Goal: Task Accomplishment & Management: Manage account settings

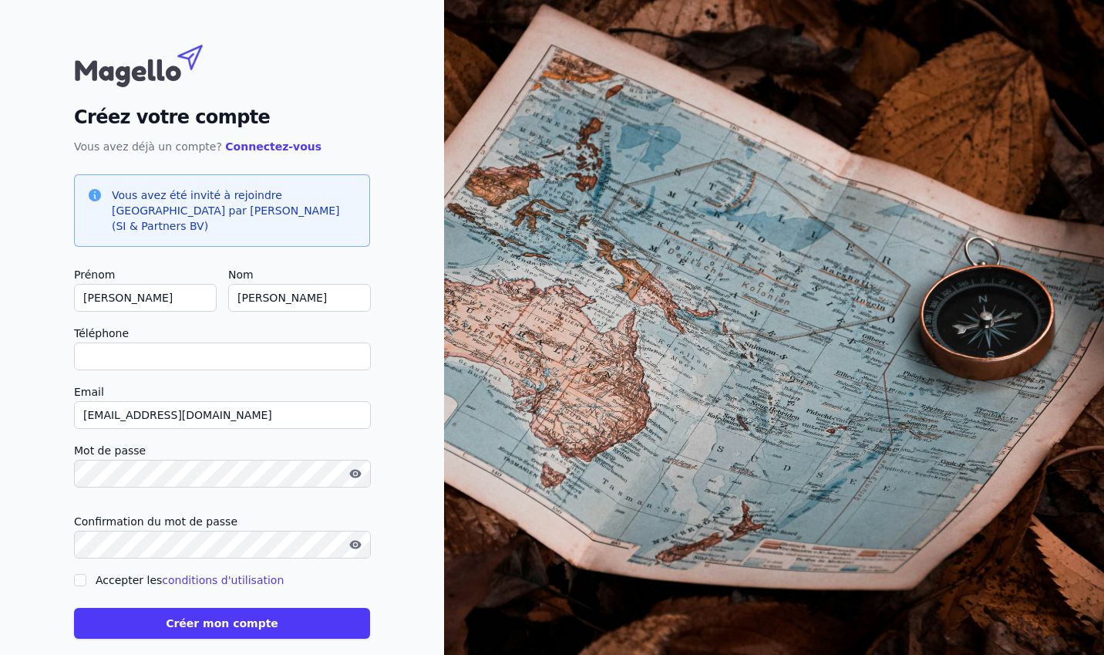
scroll to position [5, 0]
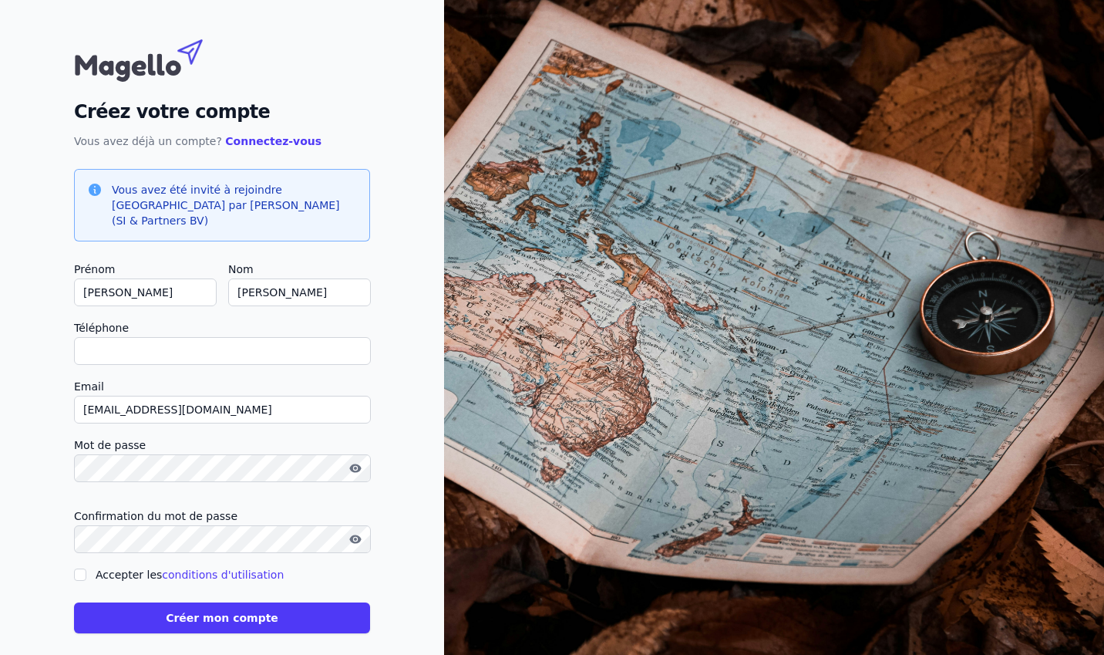
click at [359, 463] on icon "button" at bounding box center [355, 467] width 12 height 8
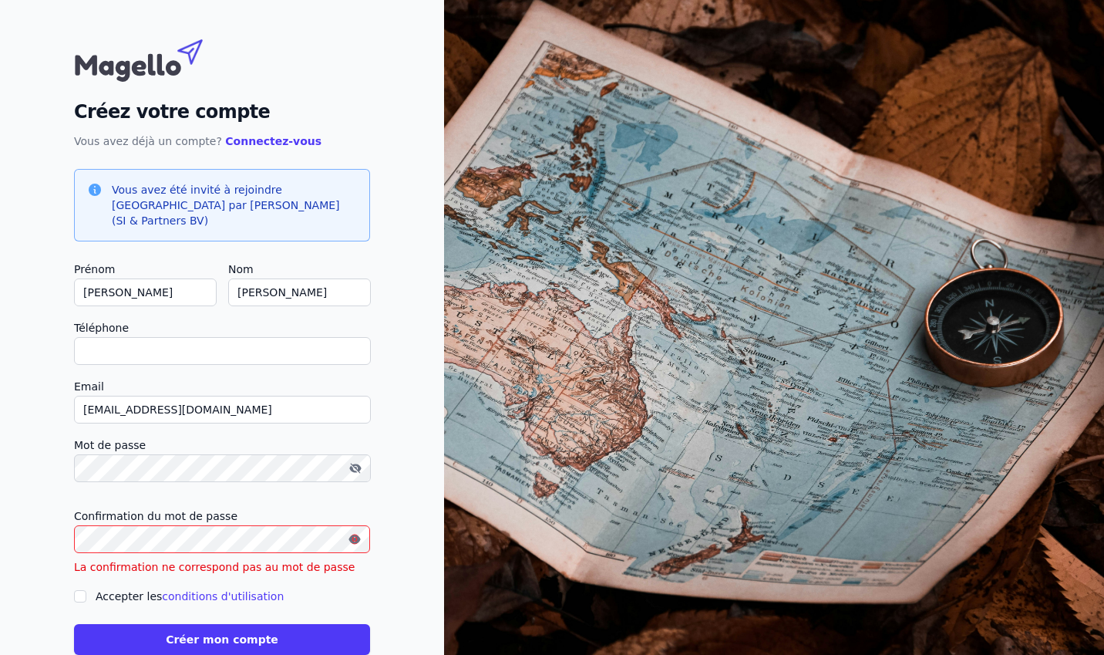
click at [352, 534] on icon "button" at bounding box center [354, 538] width 12 height 8
click at [74, 590] on input "Accepter les conditions d'utilisation" at bounding box center [80, 596] width 12 height 12
checkbox input "true"
click at [180, 624] on button "Créer mon compte" at bounding box center [222, 639] width 296 height 31
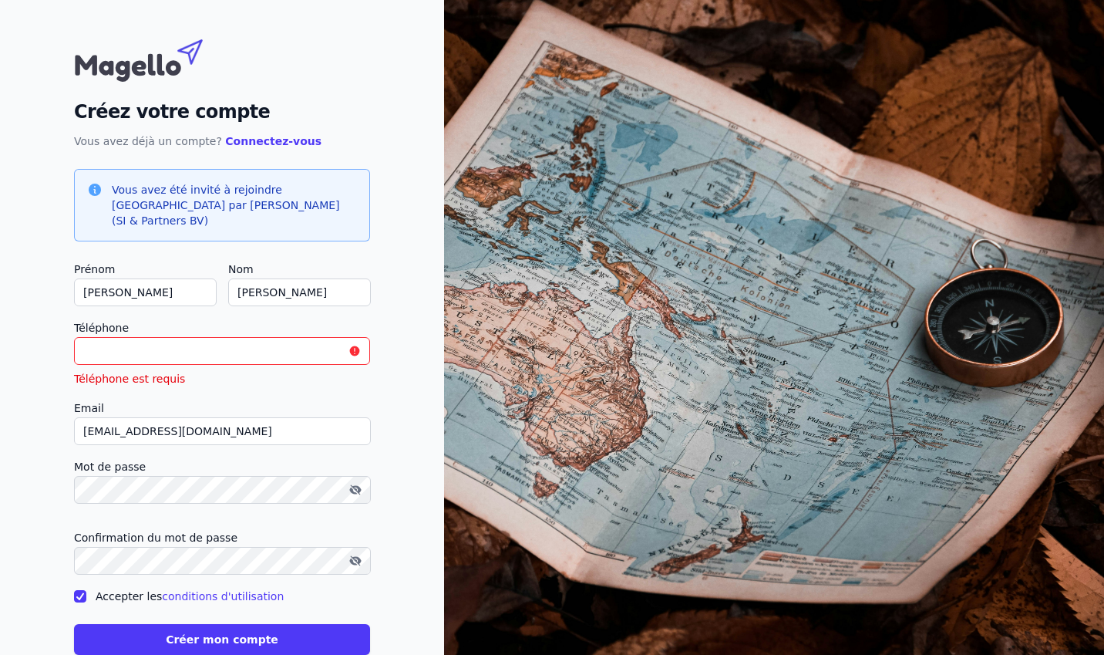
click at [199, 337] on input "Téléphone" at bounding box center [222, 351] width 296 height 28
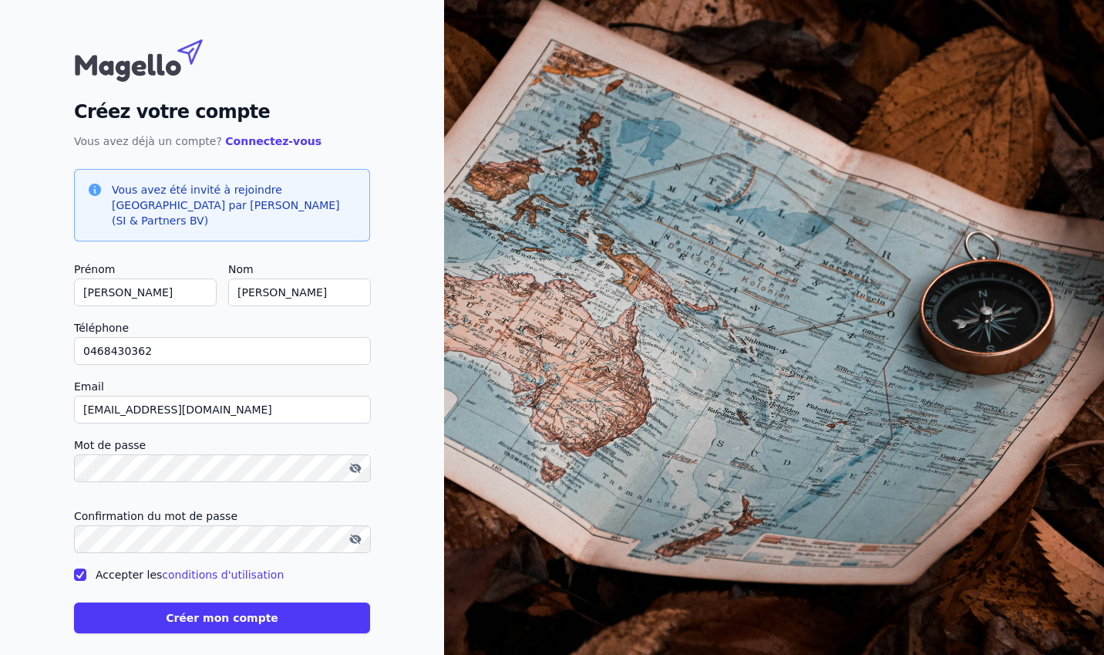
type input "0468430362"
click at [194, 608] on button "Créer mon compte" at bounding box center [222, 617] width 296 height 31
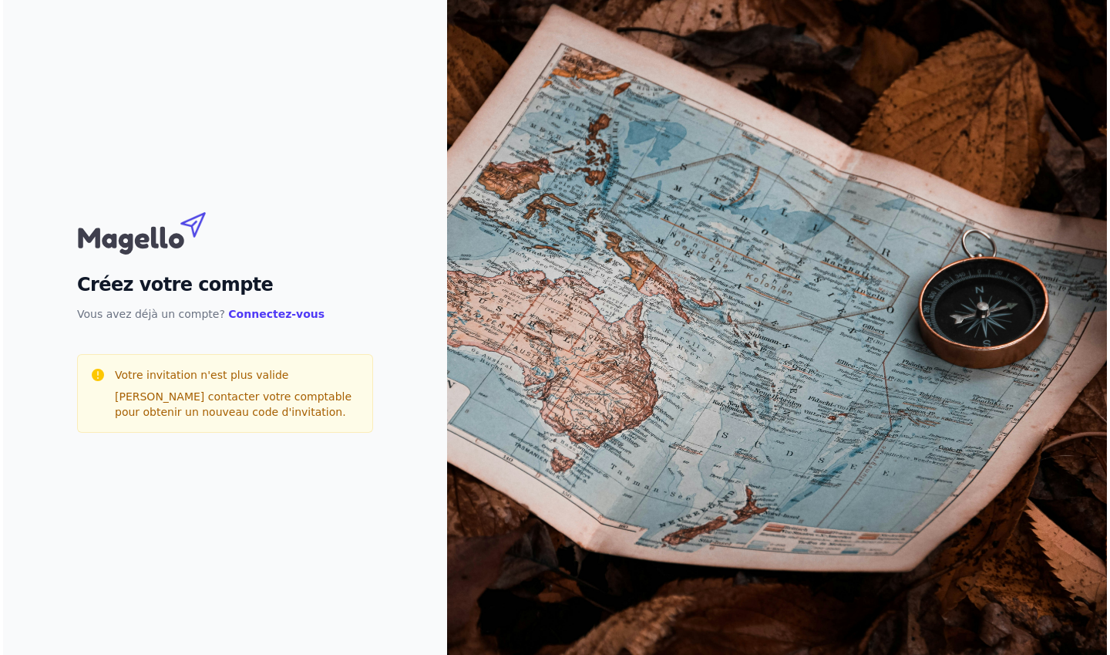
scroll to position [0, 0]
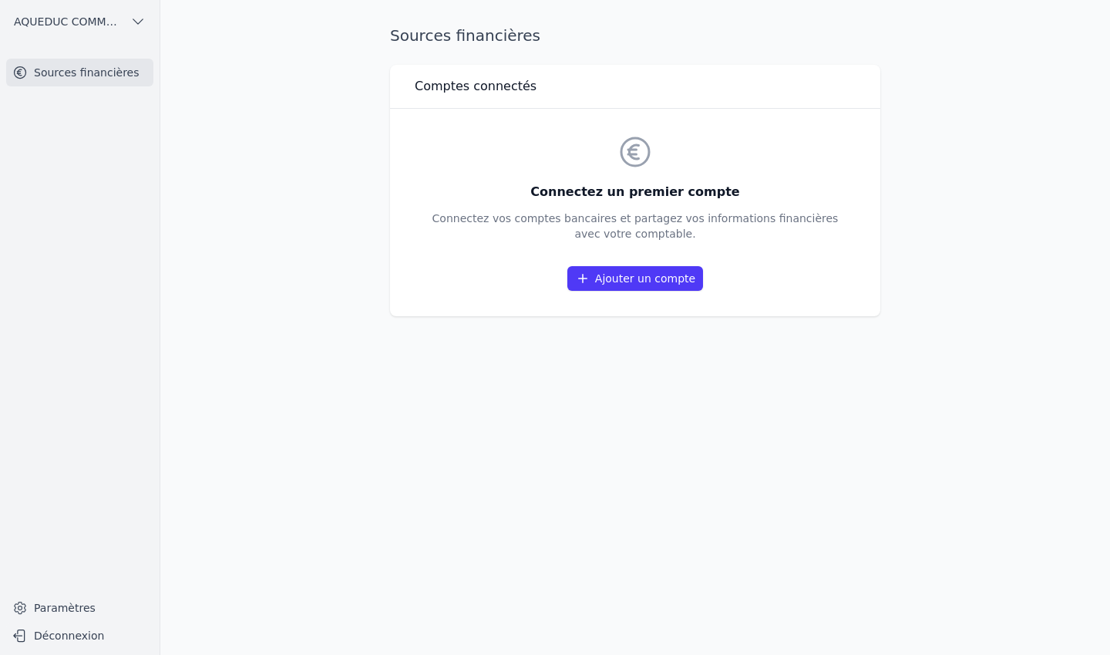
click at [645, 277] on link "Ajouter un compte" at bounding box center [635, 278] width 136 height 25
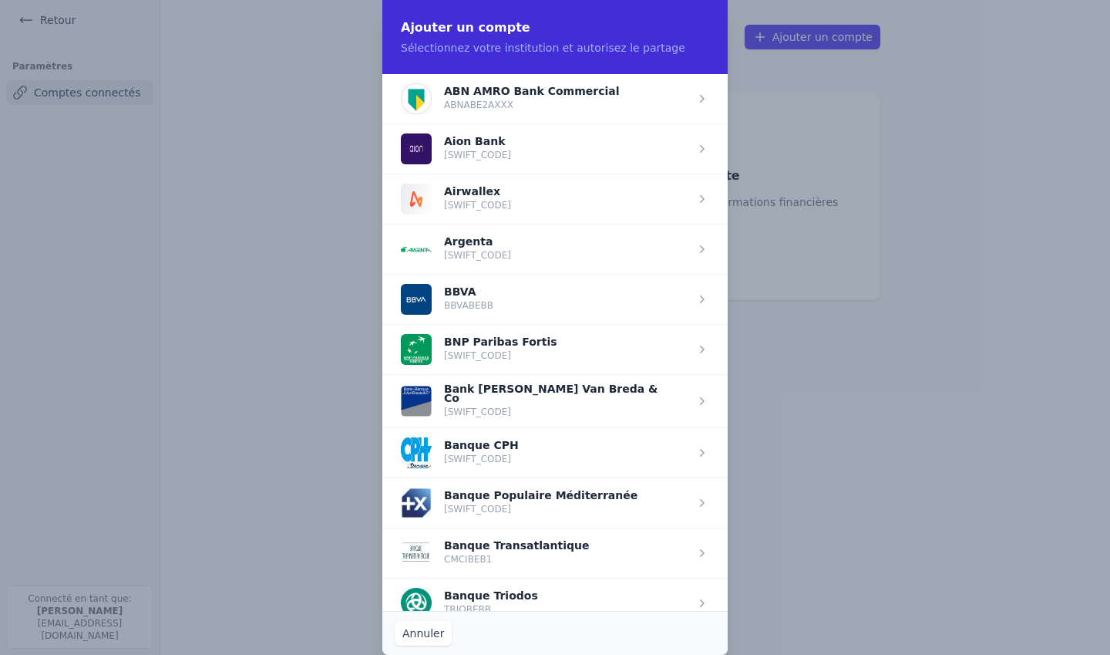
click at [587, 155] on span "button" at bounding box center [554, 148] width 345 height 50
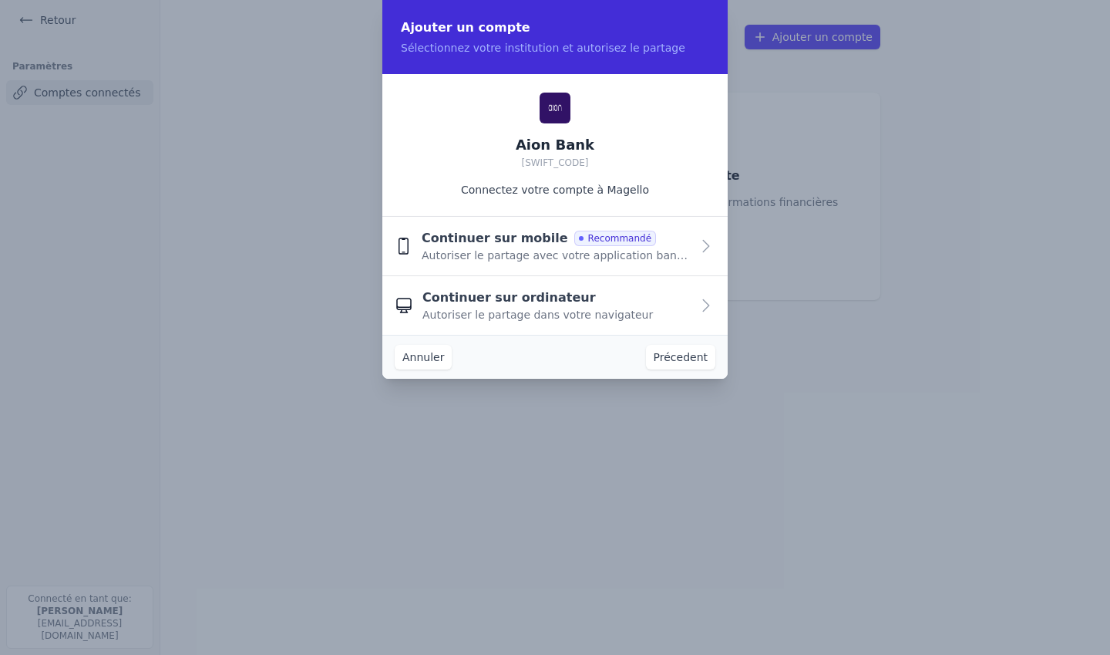
click at [508, 257] on span "Autoriser le partage avec votre application bancaire" at bounding box center [556, 254] width 269 height 15
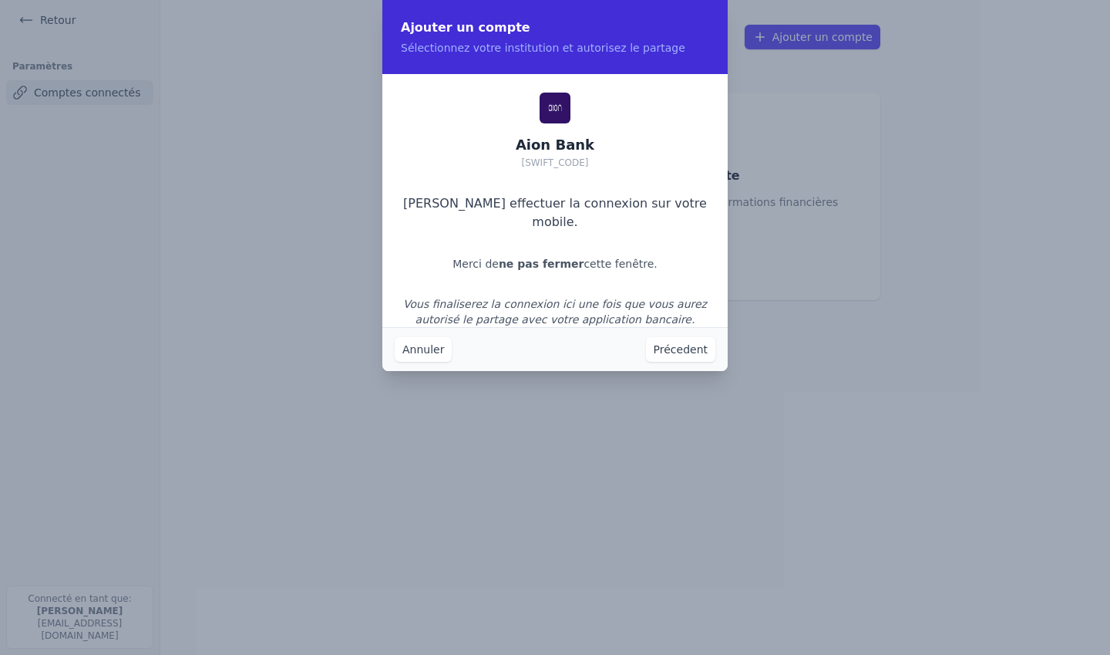
click at [680, 358] on button "Précedent" at bounding box center [680, 349] width 69 height 25
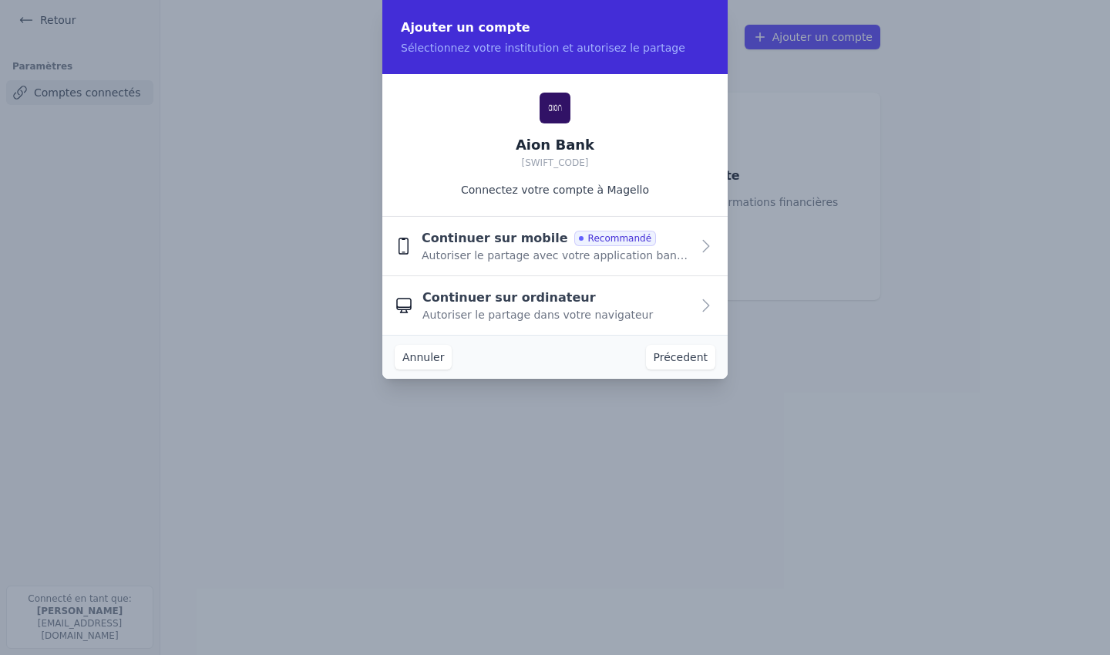
click at [513, 251] on span "Autoriser le partage avec votre application bancaire" at bounding box center [556, 254] width 269 height 15
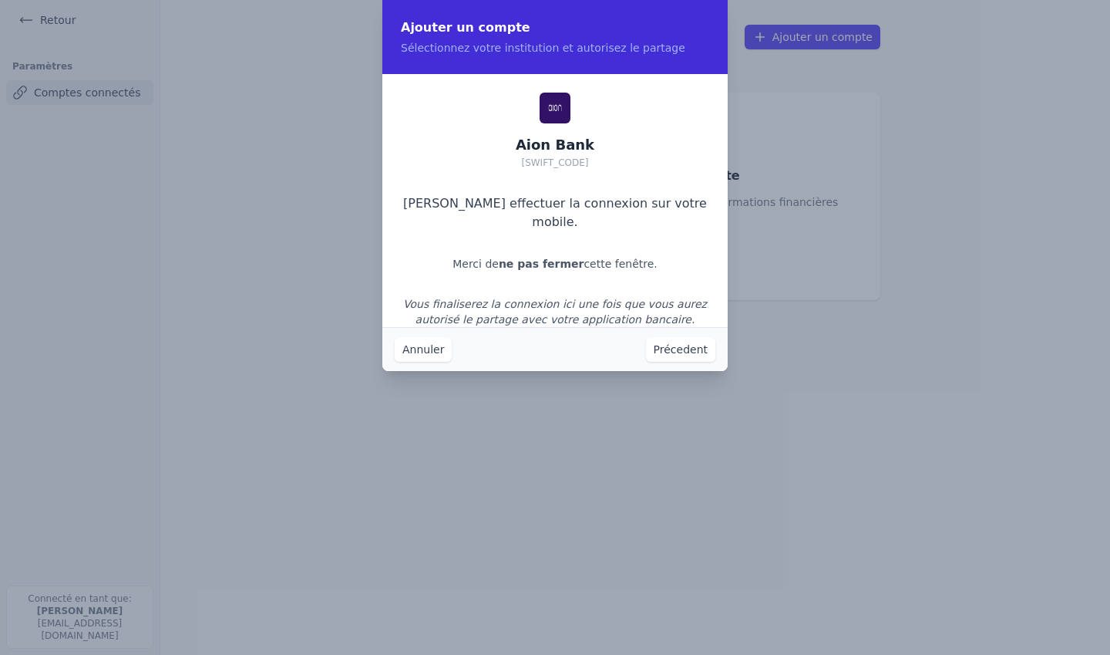
click at [682, 350] on button "Précedent" at bounding box center [680, 349] width 69 height 25
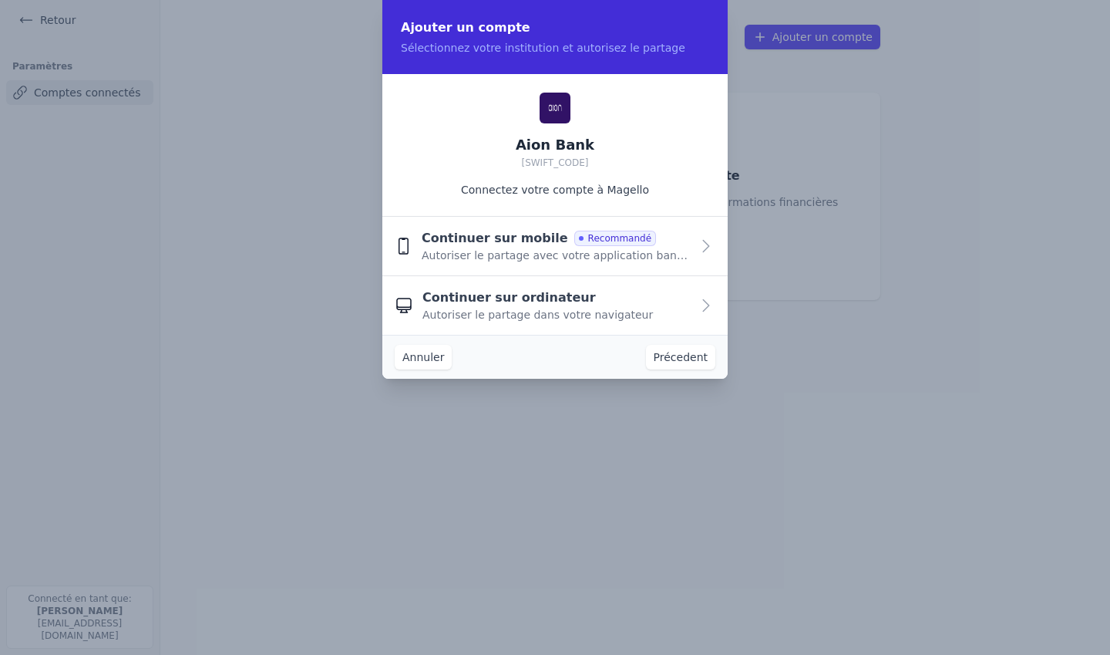
click at [531, 254] on span "Autoriser le partage avec votre application bancaire" at bounding box center [556, 254] width 269 height 15
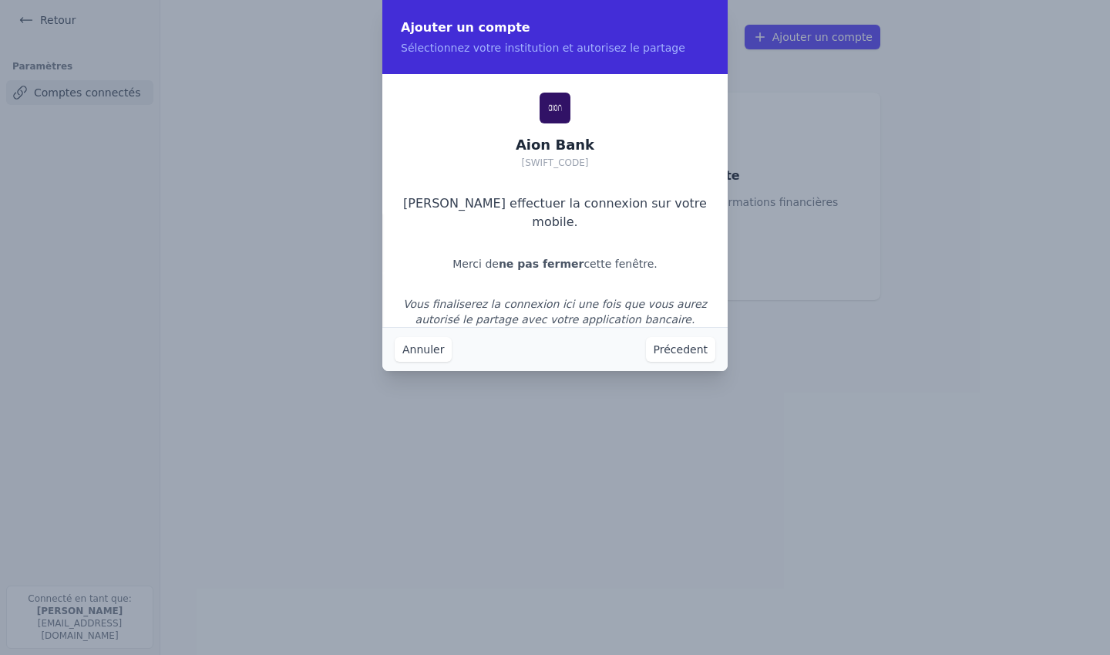
click at [531, 254] on div "Aion Bank [SWIFT_CODE] Veuillez effectuer la connexion sur votre mobile. Merci …" at bounding box center [554, 200] width 345 height 253
click at [429, 351] on button "Annuler" at bounding box center [423, 349] width 57 height 25
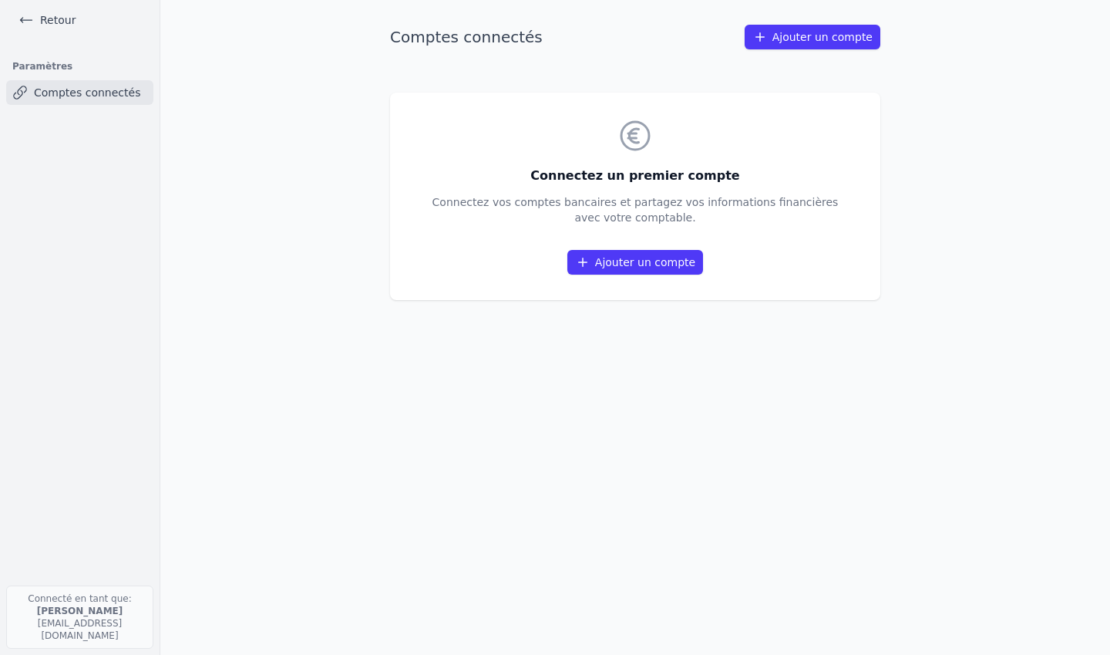
click at [609, 261] on link "Ajouter un compte" at bounding box center [635, 262] width 136 height 25
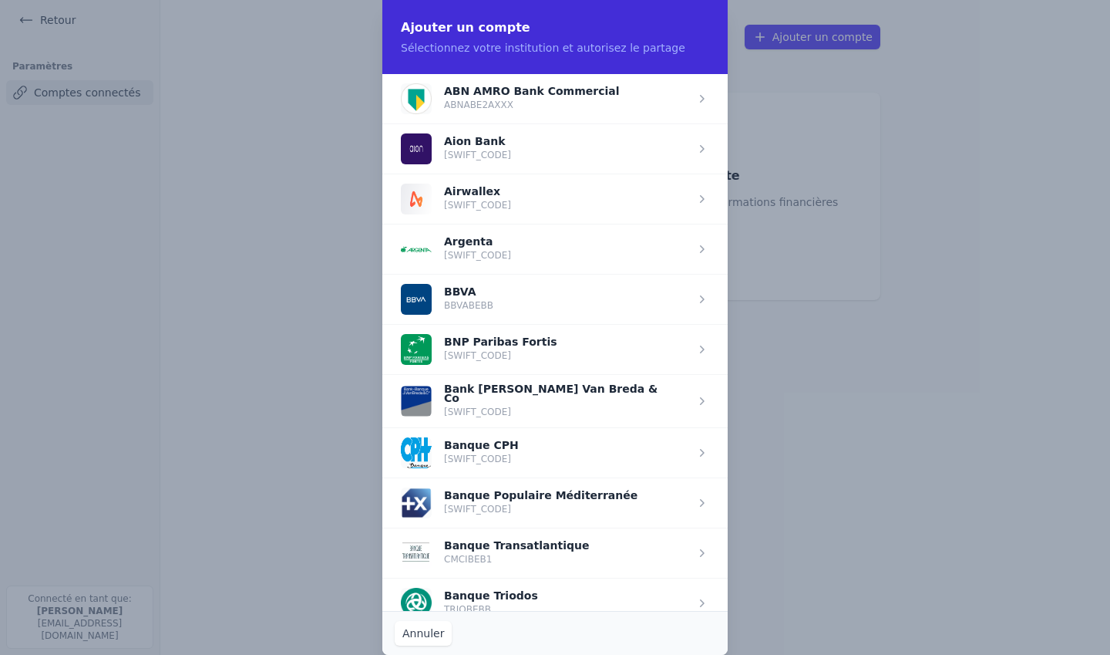
click at [503, 150] on span "button" at bounding box center [554, 148] width 345 height 50
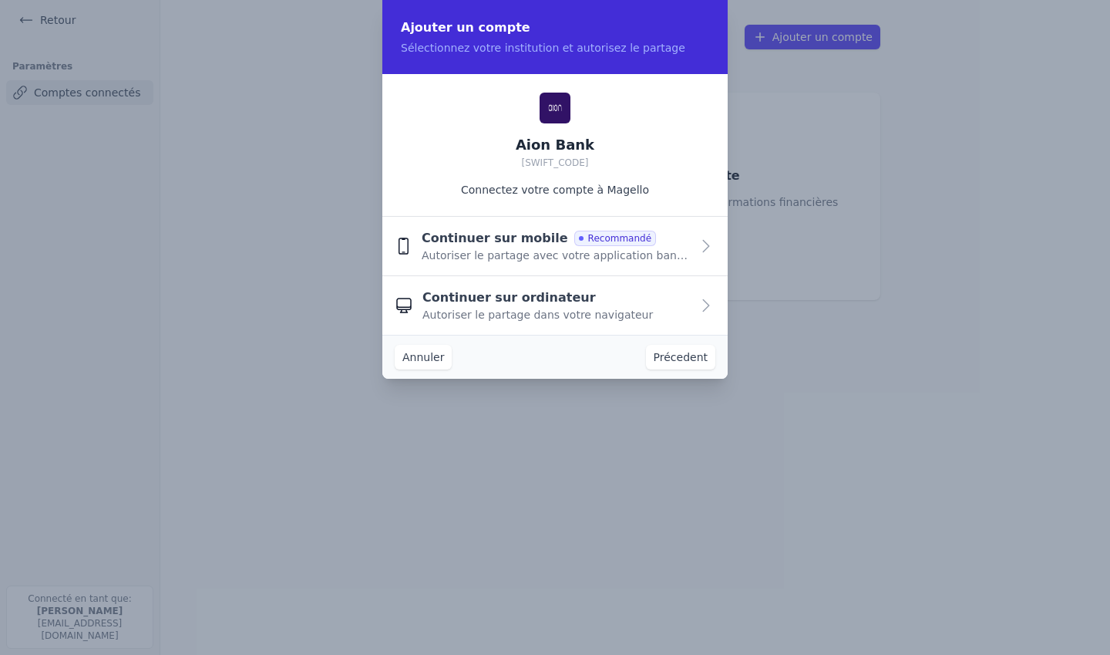
click at [493, 250] on span "Autoriser le partage avec votre application bancaire" at bounding box center [556, 254] width 269 height 15
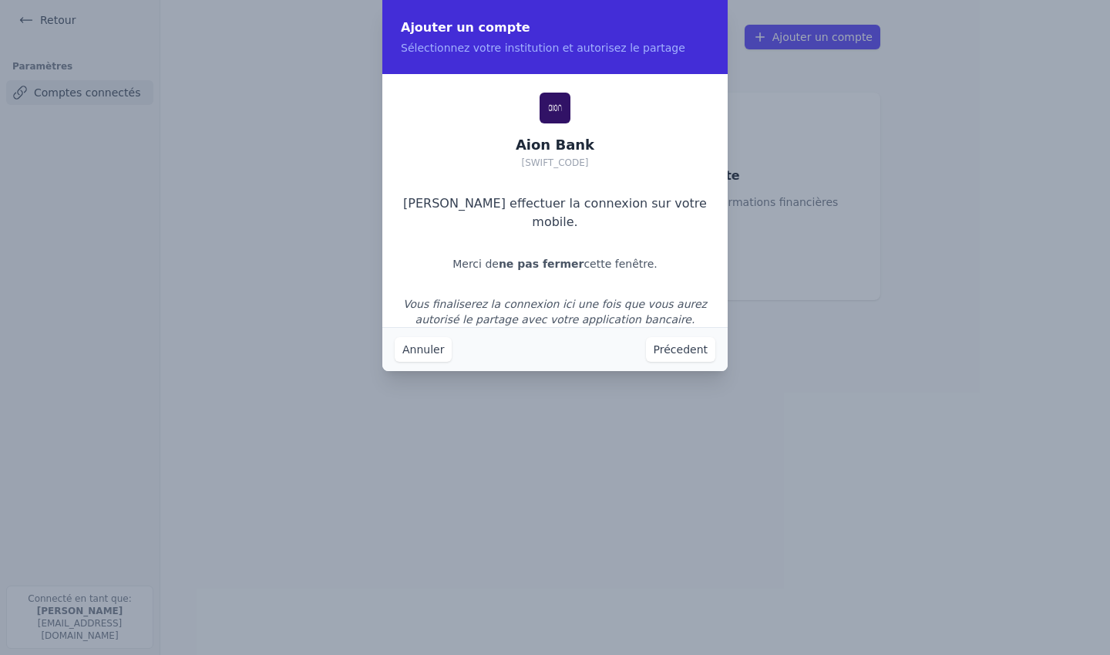
click at [426, 350] on button "Annuler" at bounding box center [423, 349] width 57 height 25
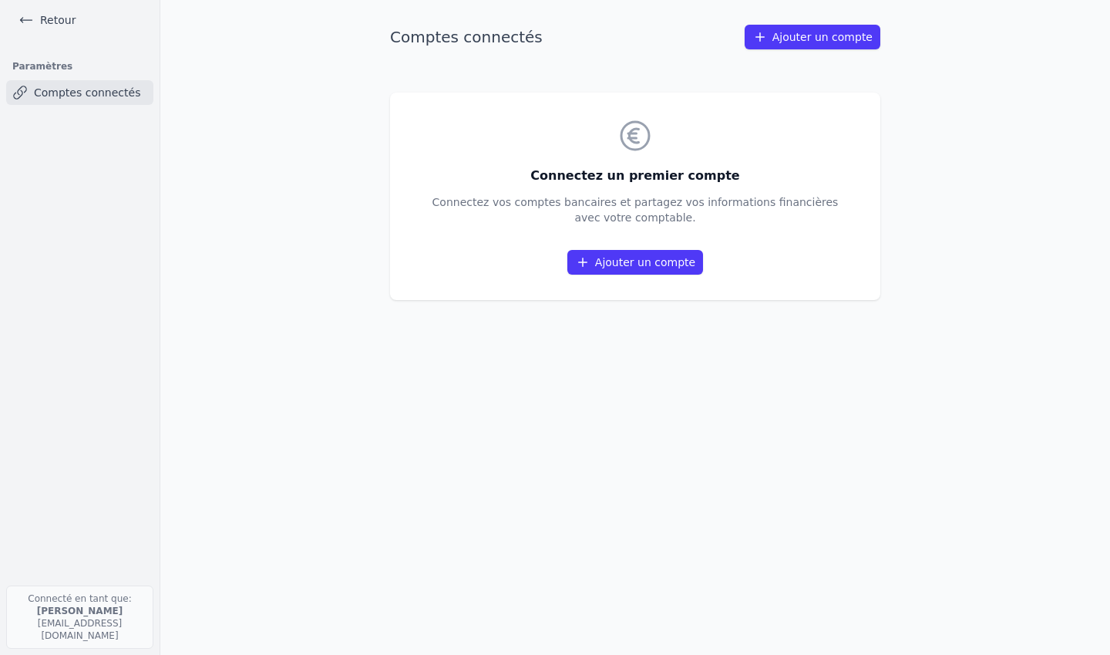
click at [622, 268] on link "Ajouter un compte" at bounding box center [635, 262] width 136 height 25
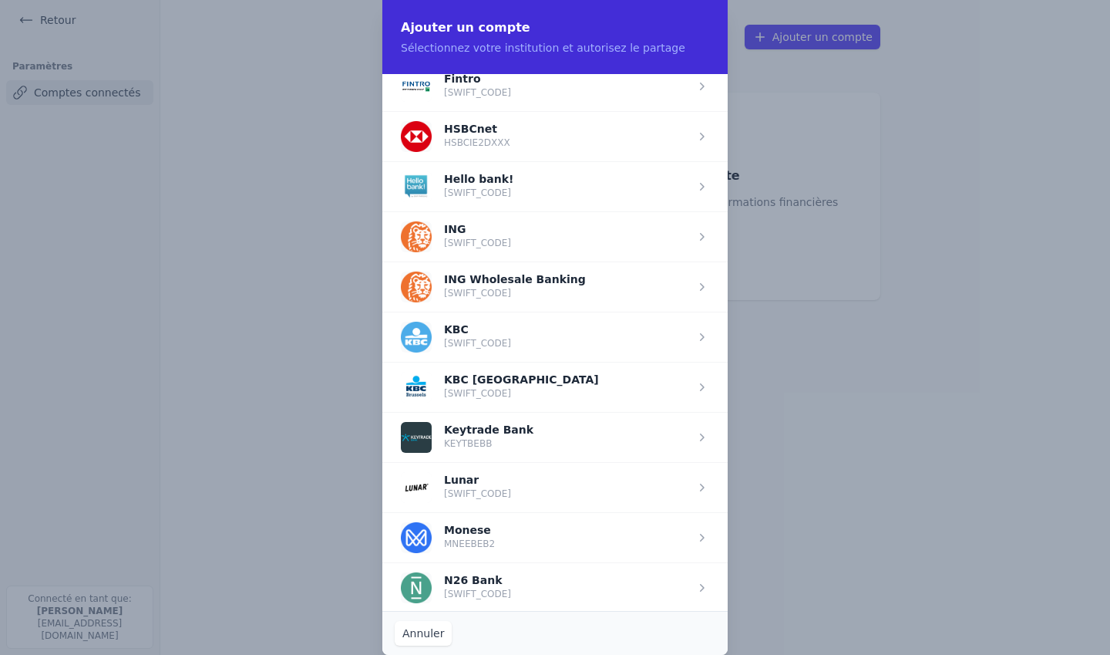
scroll to position [1020, 0]
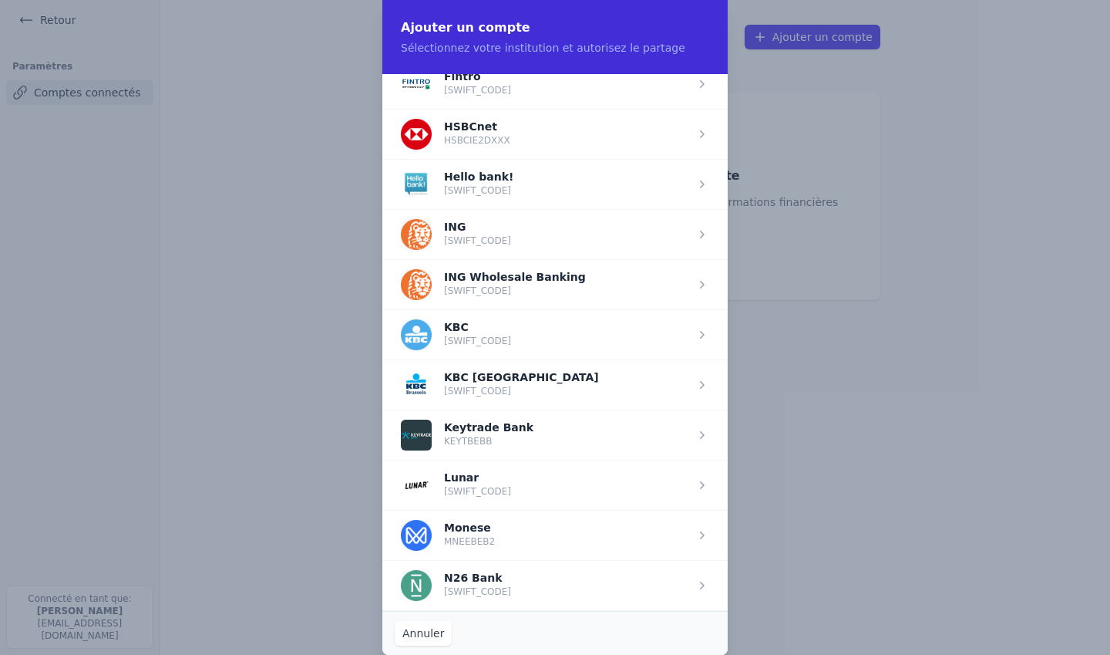
click at [534, 234] on span "button" at bounding box center [554, 234] width 345 height 50
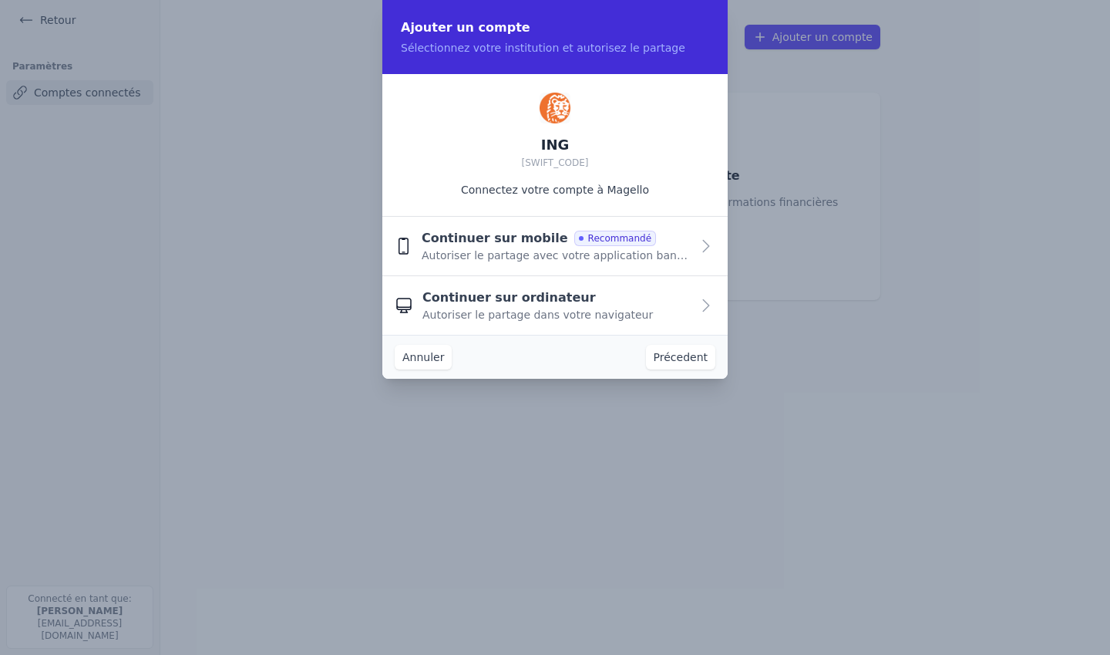
scroll to position [0, 0]
click at [488, 245] on span "Continuer sur mobile" at bounding box center [495, 238] width 146 height 19
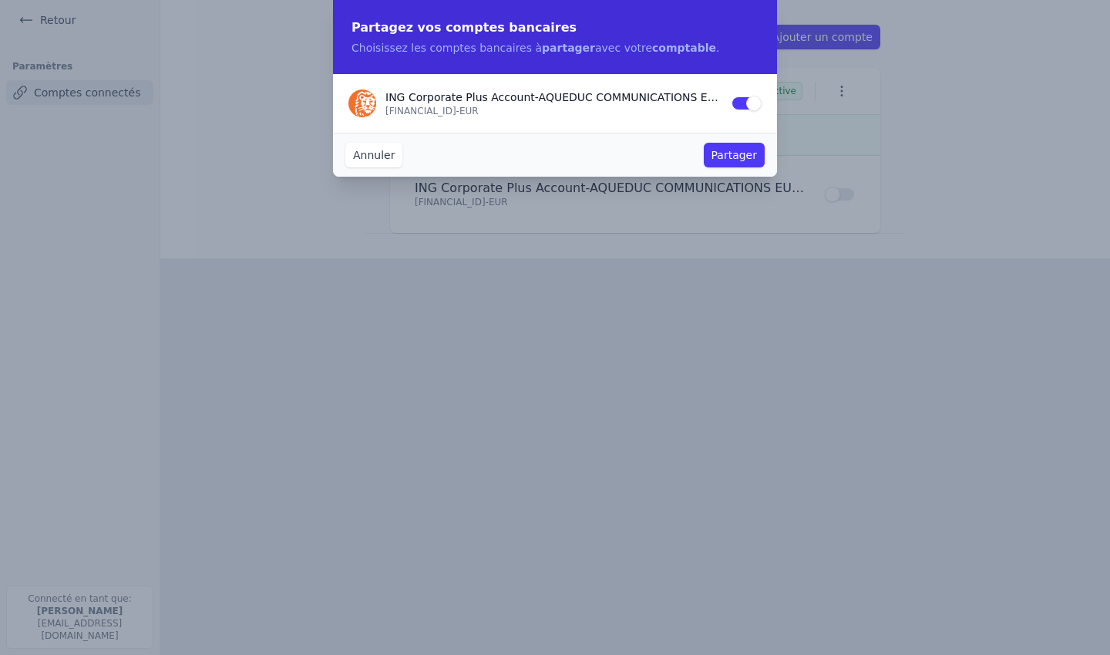
click at [723, 151] on button "Partager" at bounding box center [734, 155] width 61 height 25
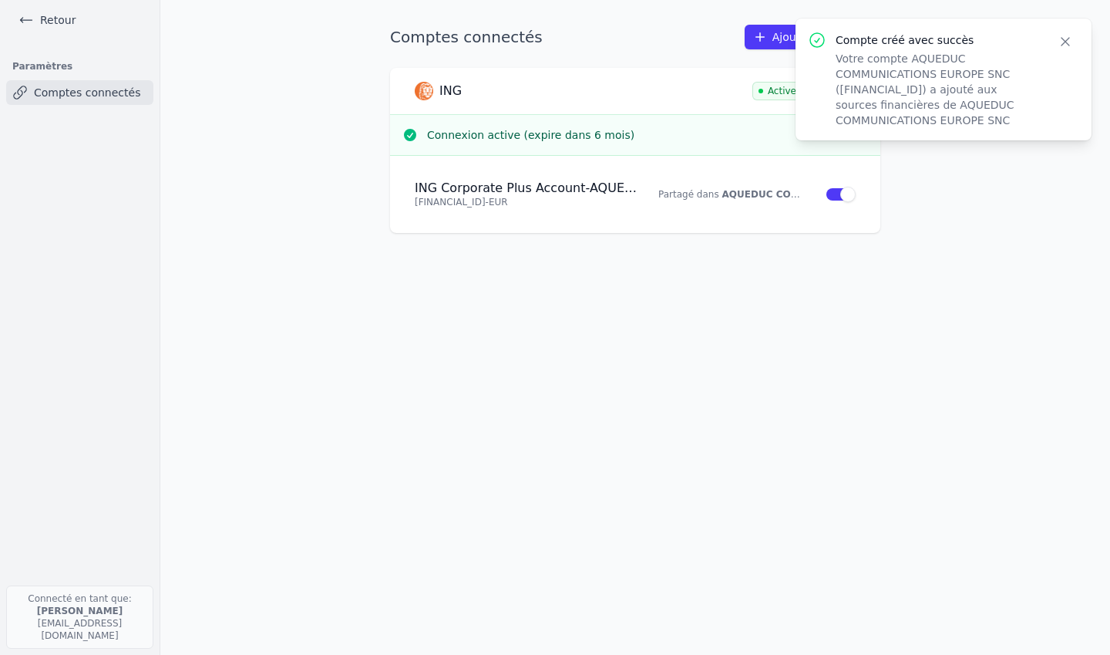
click at [768, 38] on icon at bounding box center [759, 36] width 15 height 15
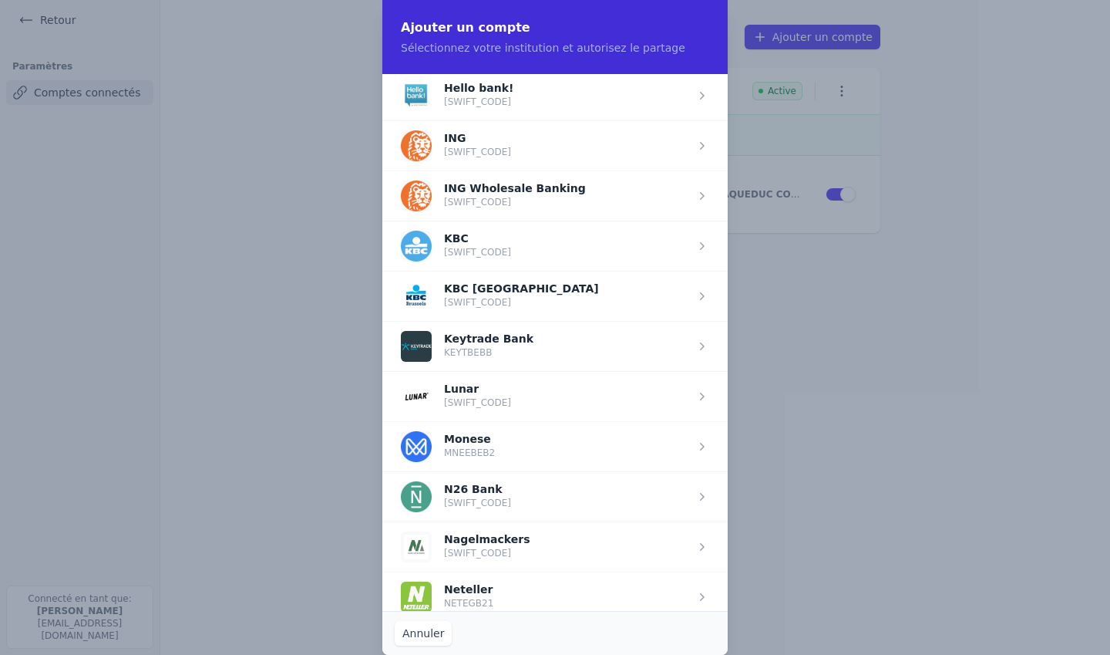
scroll to position [1119, 0]
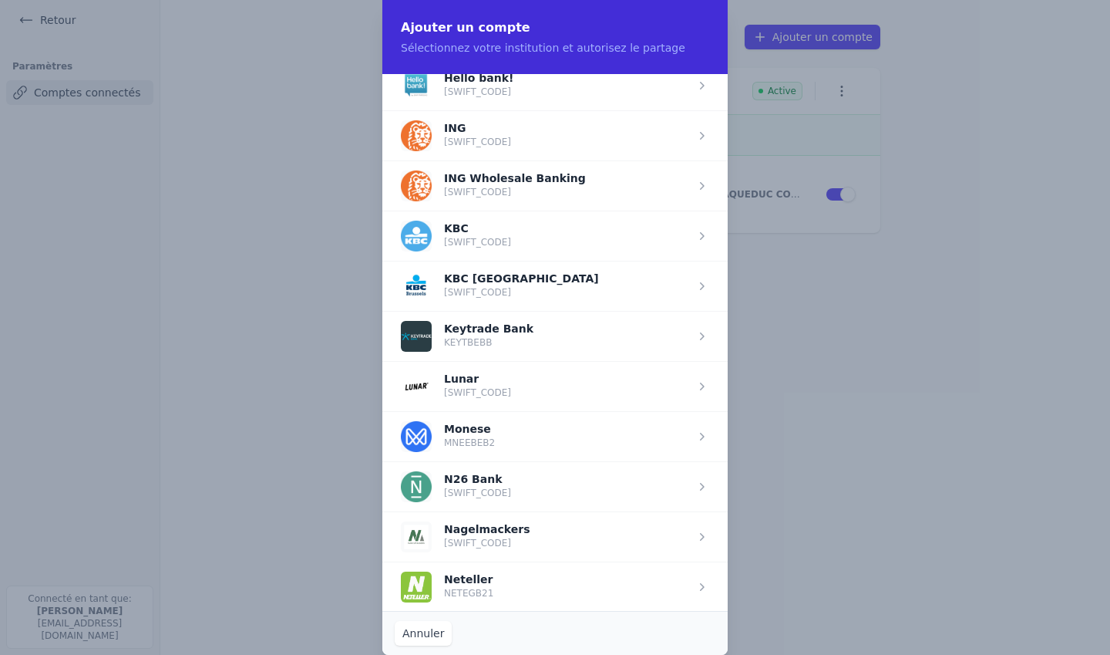
click at [506, 141] on span "button" at bounding box center [554, 135] width 345 height 50
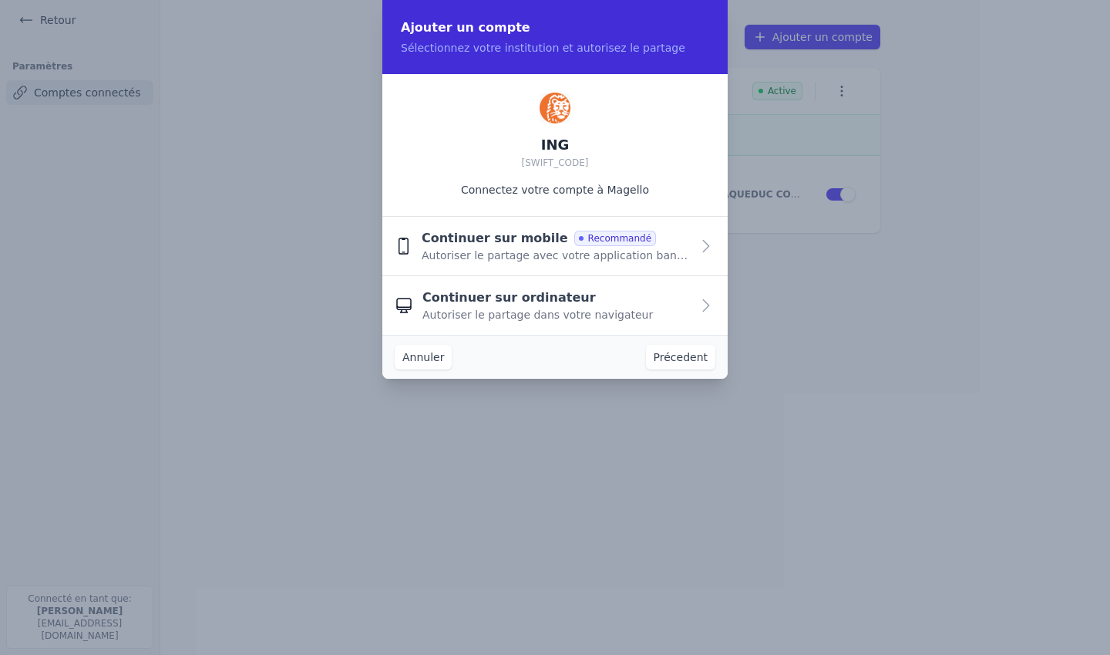
scroll to position [0, 0]
click at [474, 257] on span "Autoriser le partage avec votre application bancaire" at bounding box center [556, 254] width 269 height 15
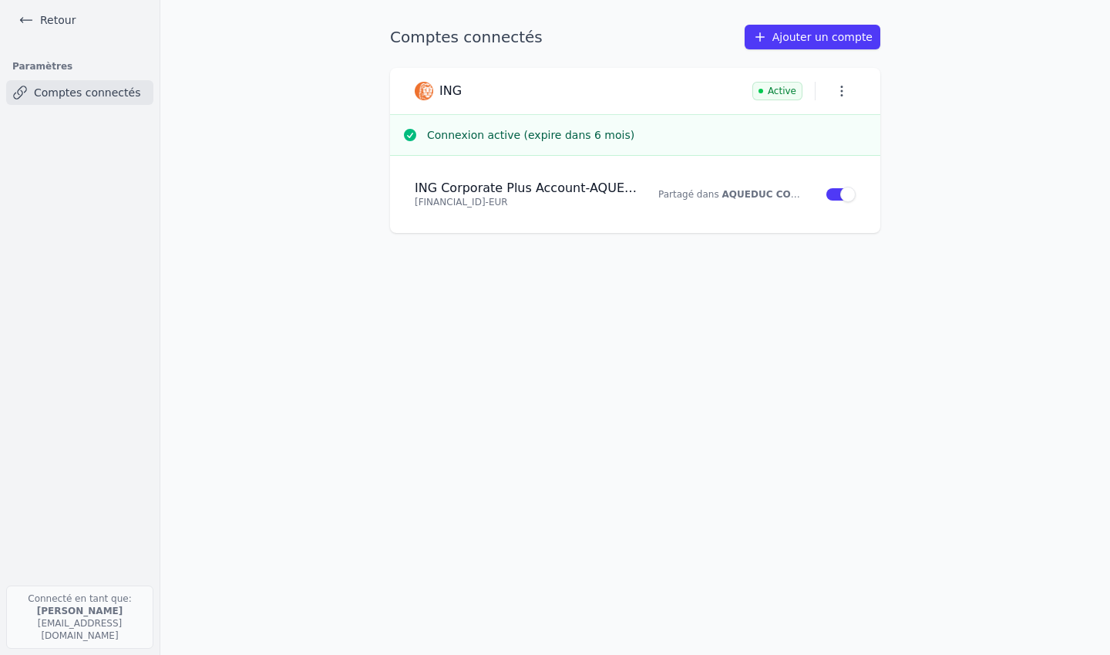
click at [787, 35] on link "Ajouter un compte" at bounding box center [813, 37] width 136 height 25
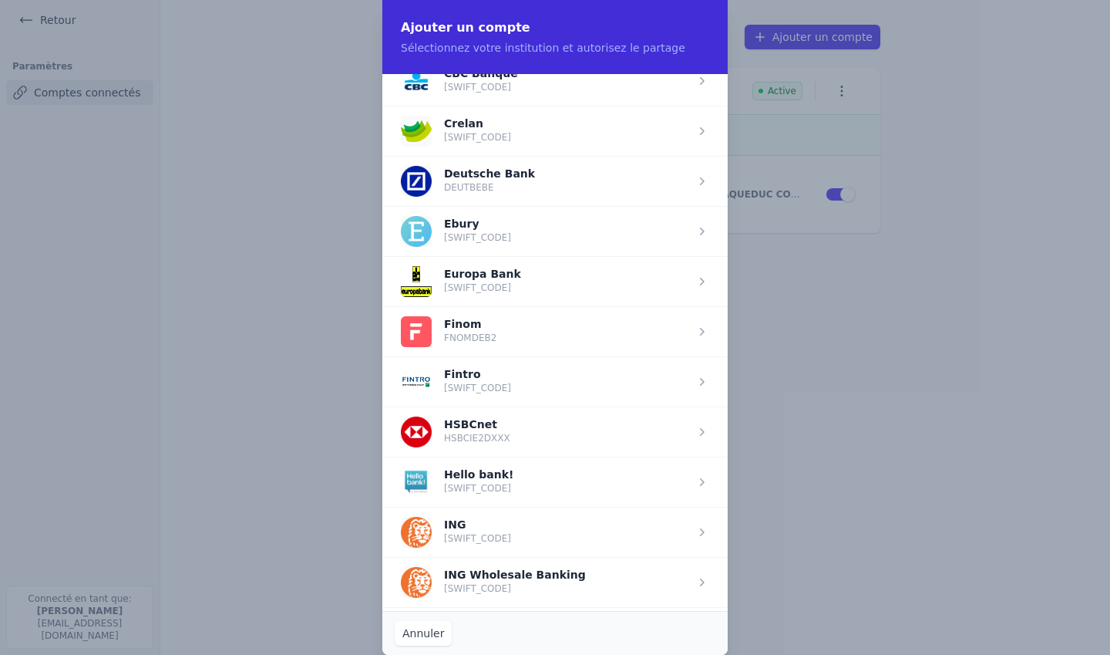
scroll to position [730, 0]
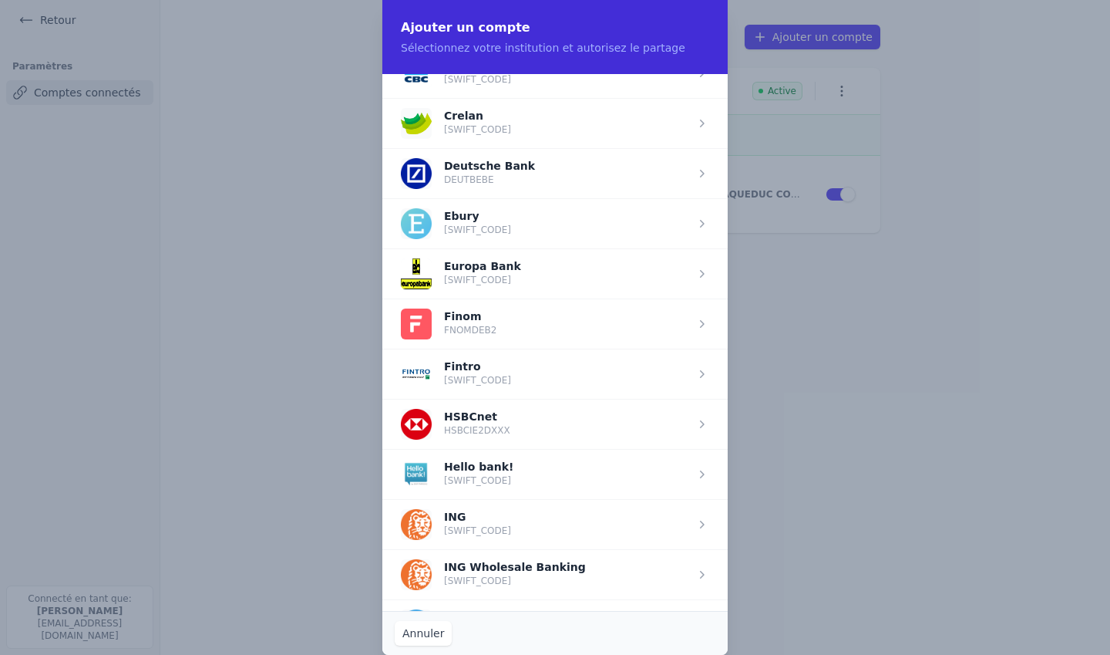
click at [496, 532] on span "button" at bounding box center [554, 524] width 345 height 50
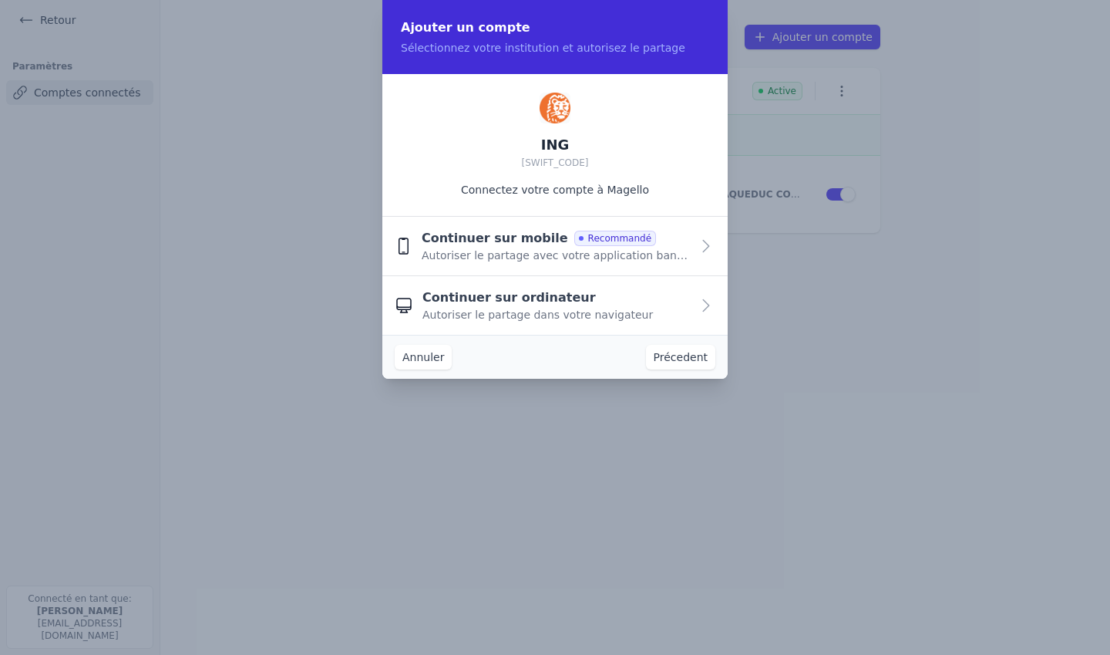
scroll to position [0, 0]
click at [504, 256] on span "Autoriser le partage avec votre application bancaire" at bounding box center [556, 254] width 269 height 15
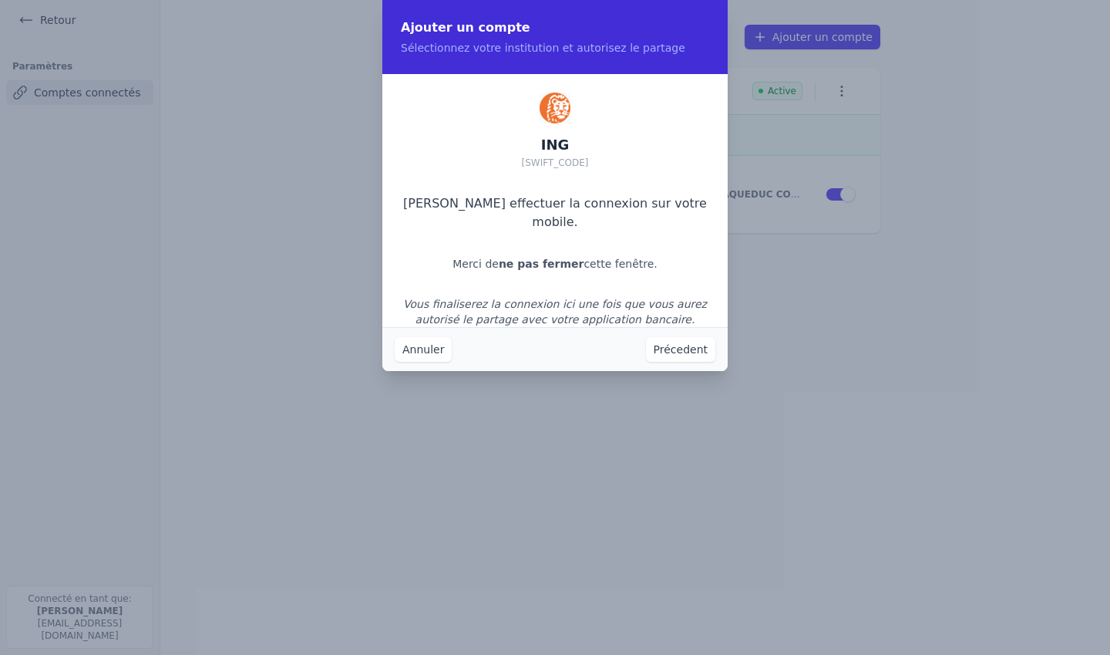
click at [425, 341] on button "Annuler" at bounding box center [423, 349] width 57 height 25
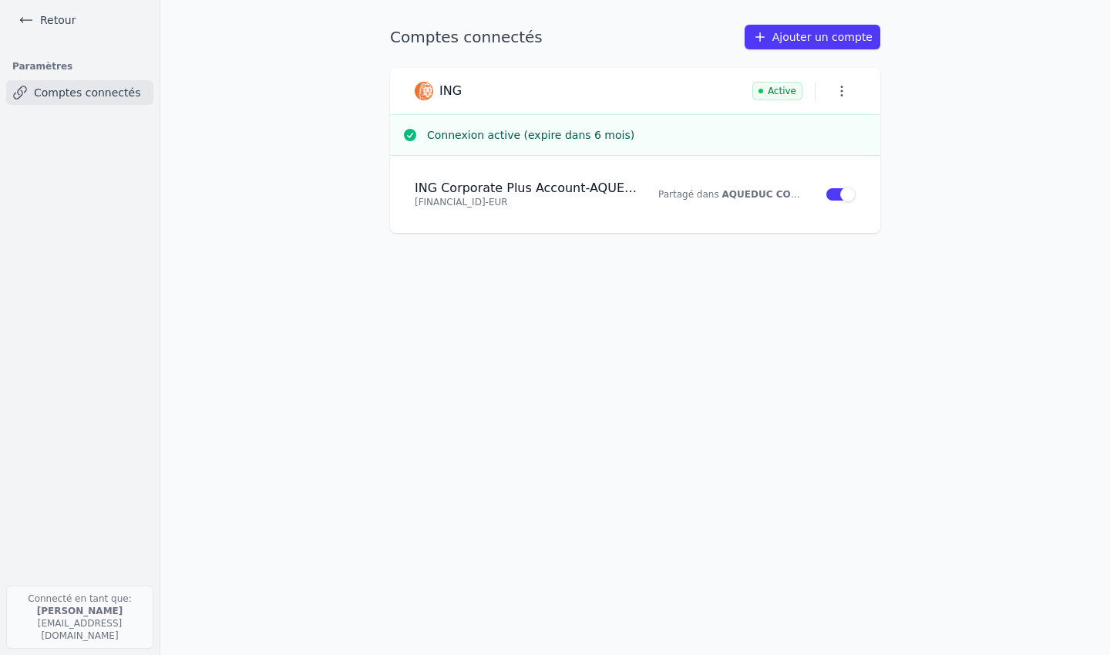
click at [56, 14] on link "Retour" at bounding box center [46, 20] width 69 height 22
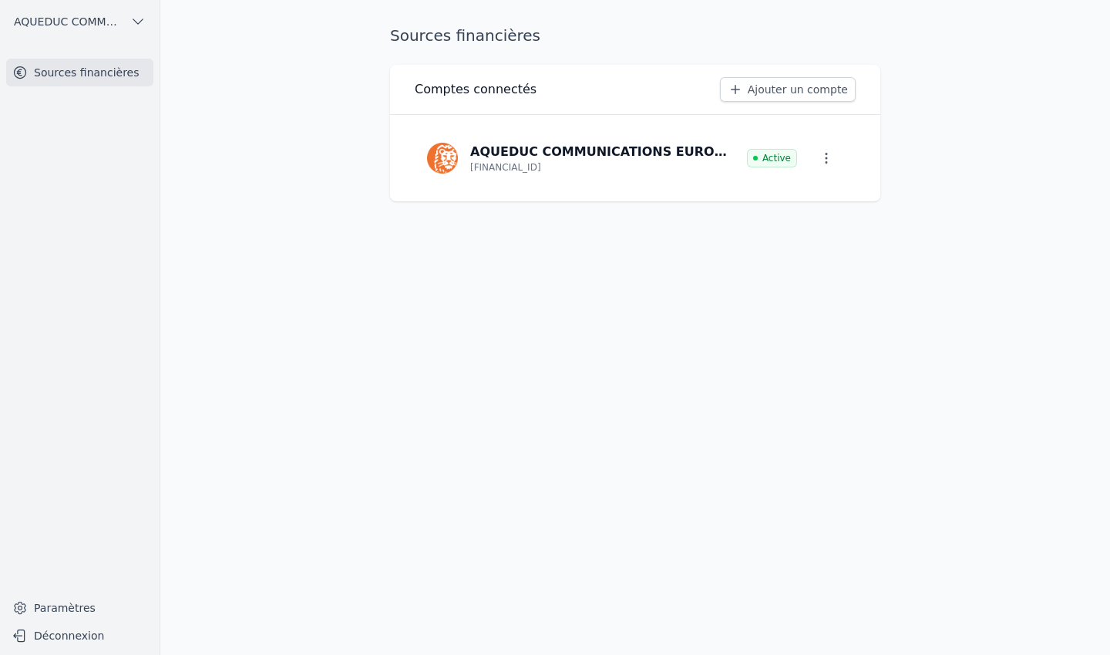
click at [823, 157] on icon "button" at bounding box center [826, 157] width 15 height 15
click at [823, 157] on div at bounding box center [555, 327] width 1110 height 655
click at [779, 84] on link "Ajouter un compte" at bounding box center [788, 89] width 136 height 25
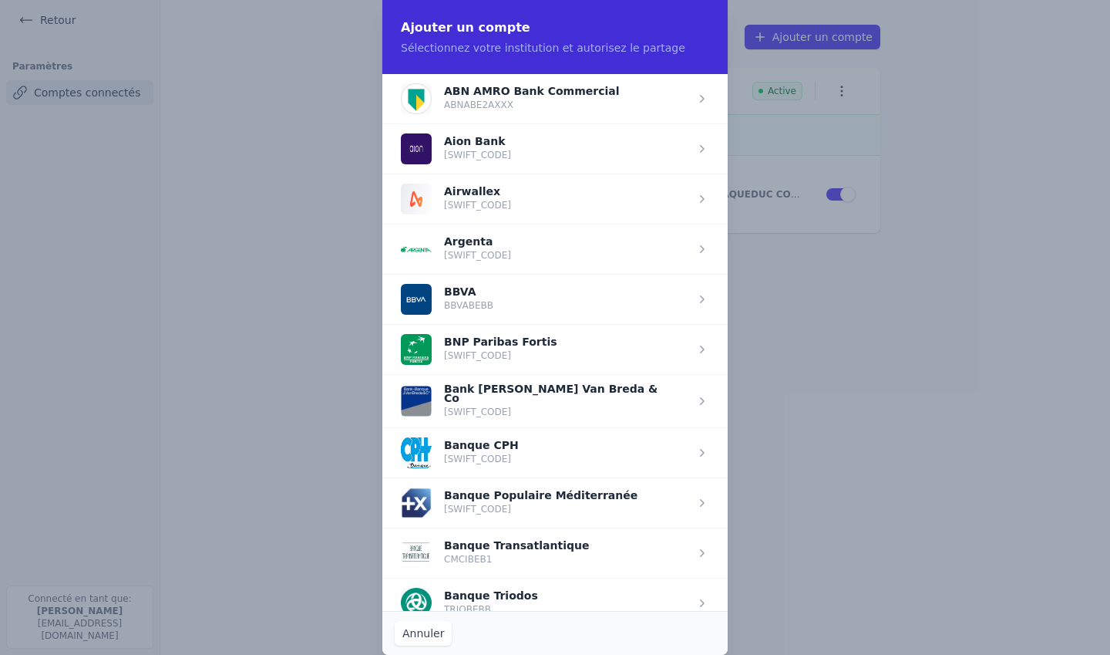
click at [544, 150] on span "button" at bounding box center [554, 148] width 345 height 50
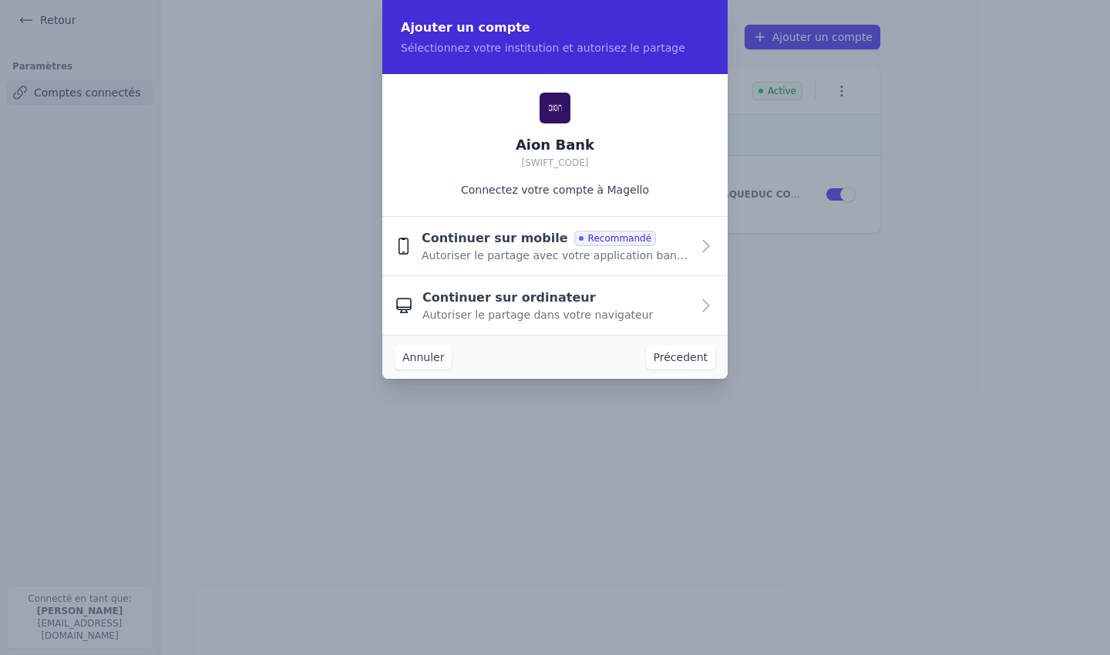
click at [499, 245] on span "Continuer sur mobile" at bounding box center [495, 238] width 146 height 19
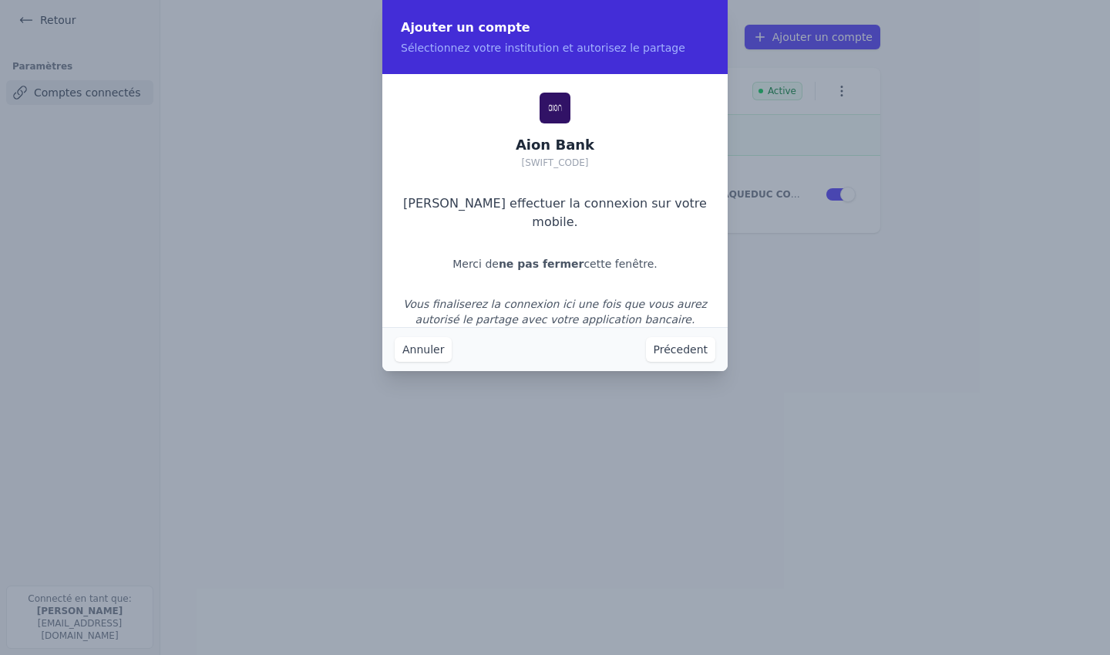
click at [437, 342] on button "Annuler" at bounding box center [423, 349] width 57 height 25
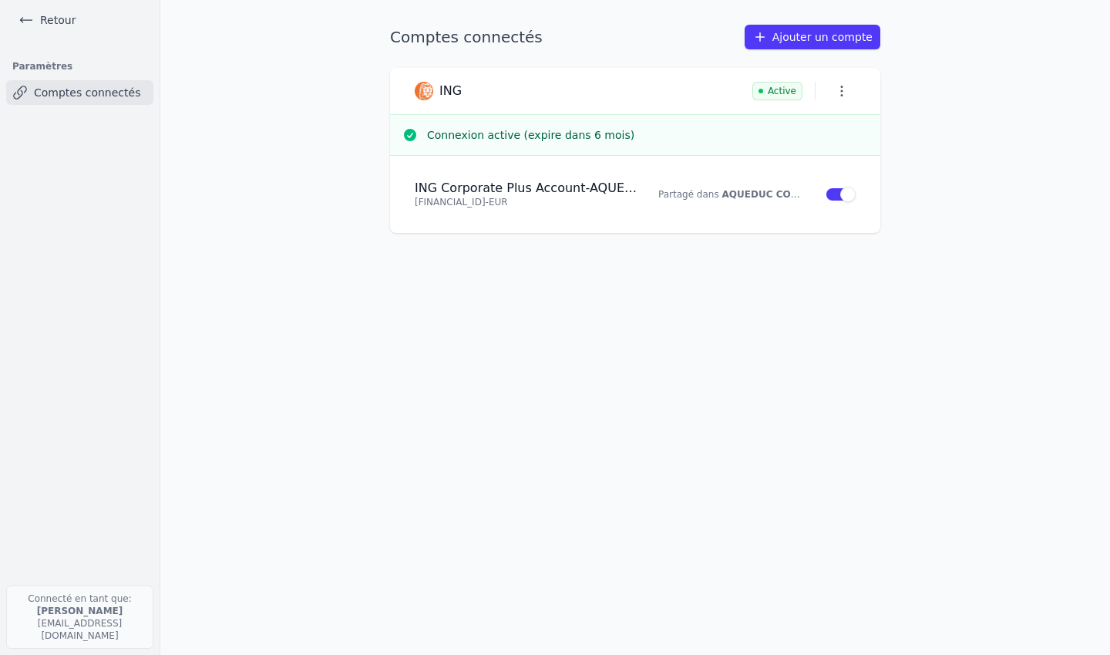
click at [511, 184] on h4 "ING Corporate Plus Account - AQUEDUC COMMUNICATIONS EUROPE SNC" at bounding box center [527, 187] width 225 height 15
click at [823, 35] on link "Ajouter un compte" at bounding box center [813, 37] width 136 height 25
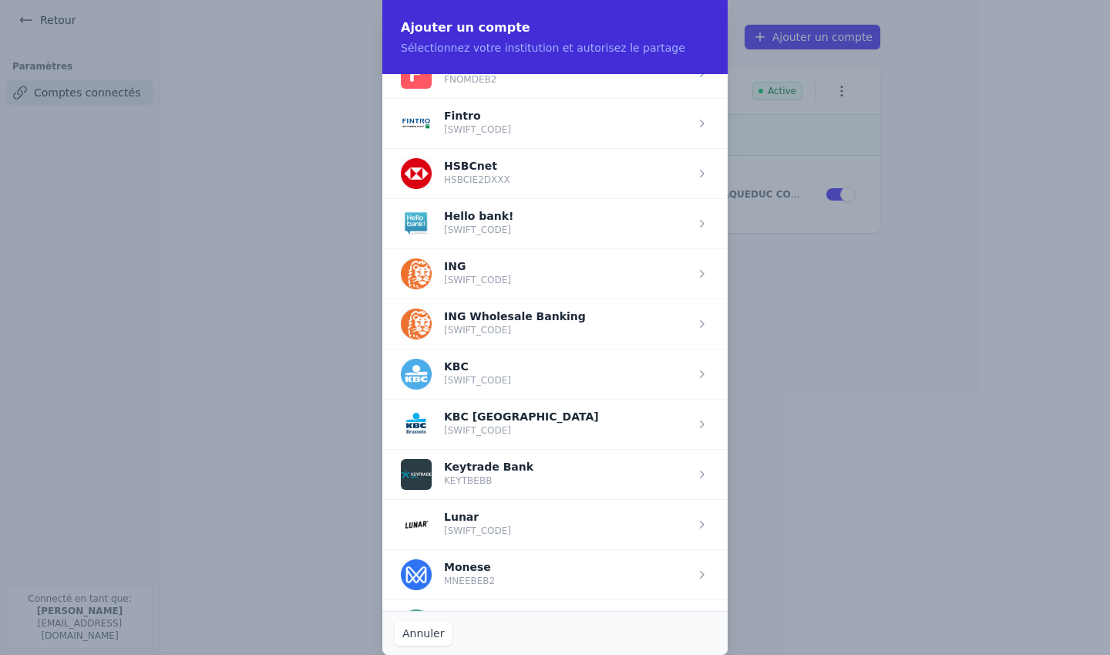
scroll to position [978, 0]
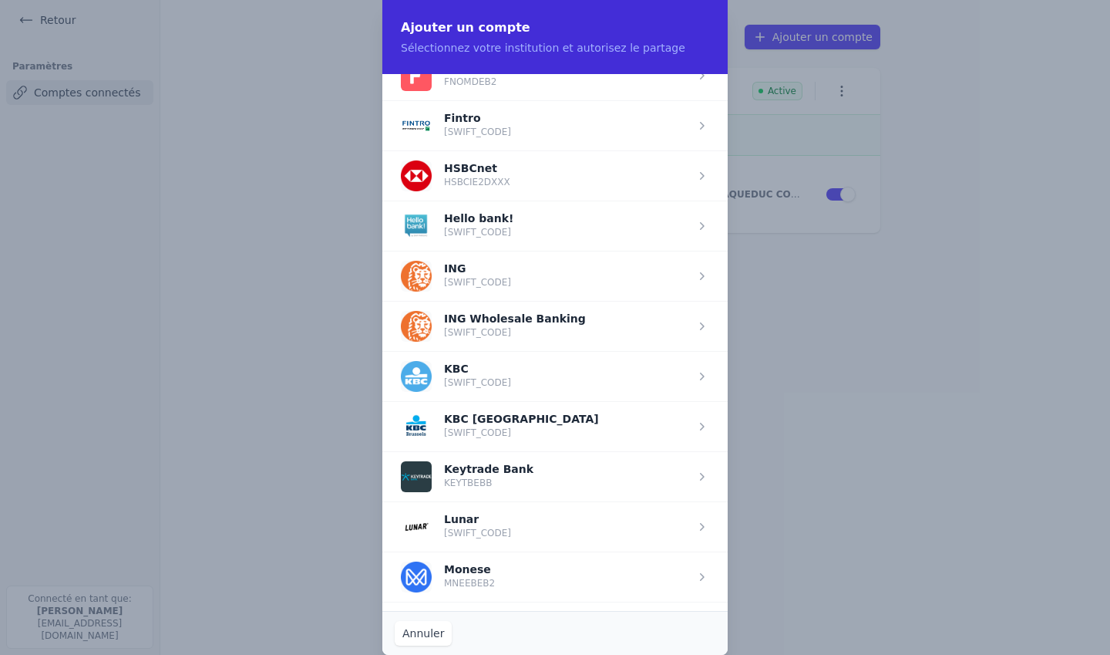
click at [516, 284] on span "button" at bounding box center [554, 276] width 345 height 50
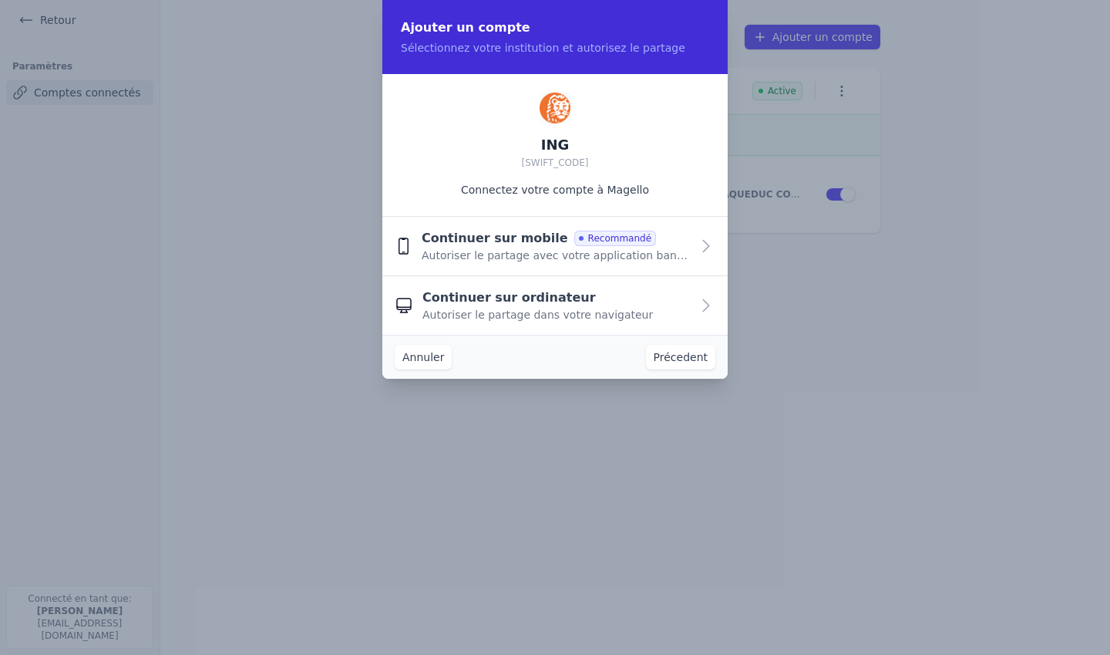
click at [506, 247] on span "Continuer sur mobile" at bounding box center [495, 238] width 146 height 19
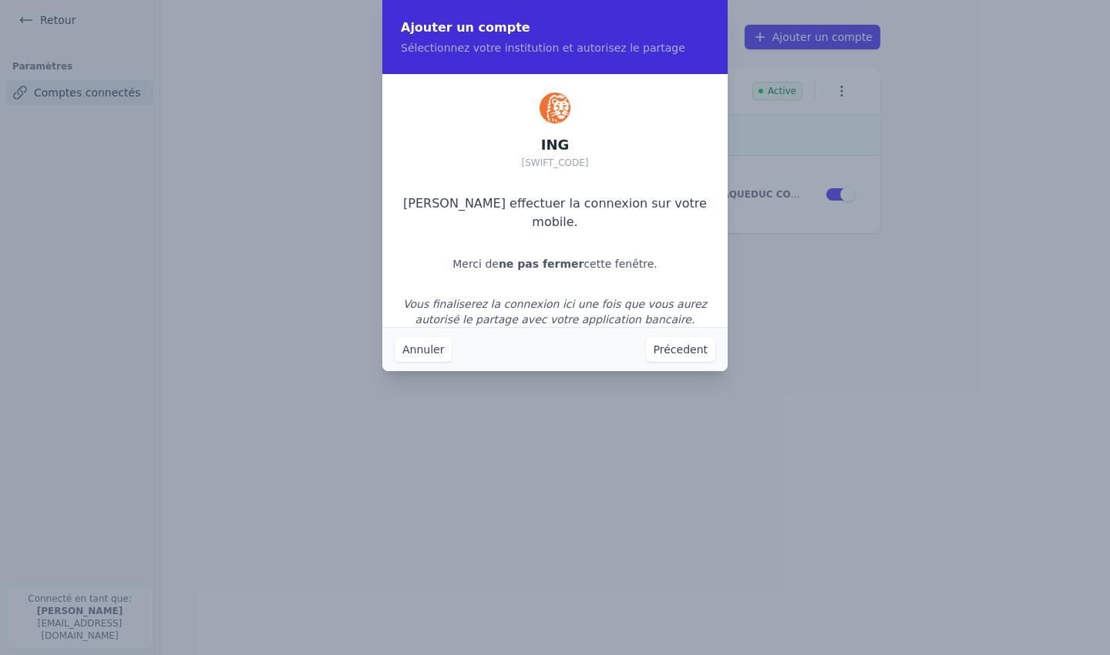
click at [426, 359] on button "Annuler" at bounding box center [423, 349] width 57 height 25
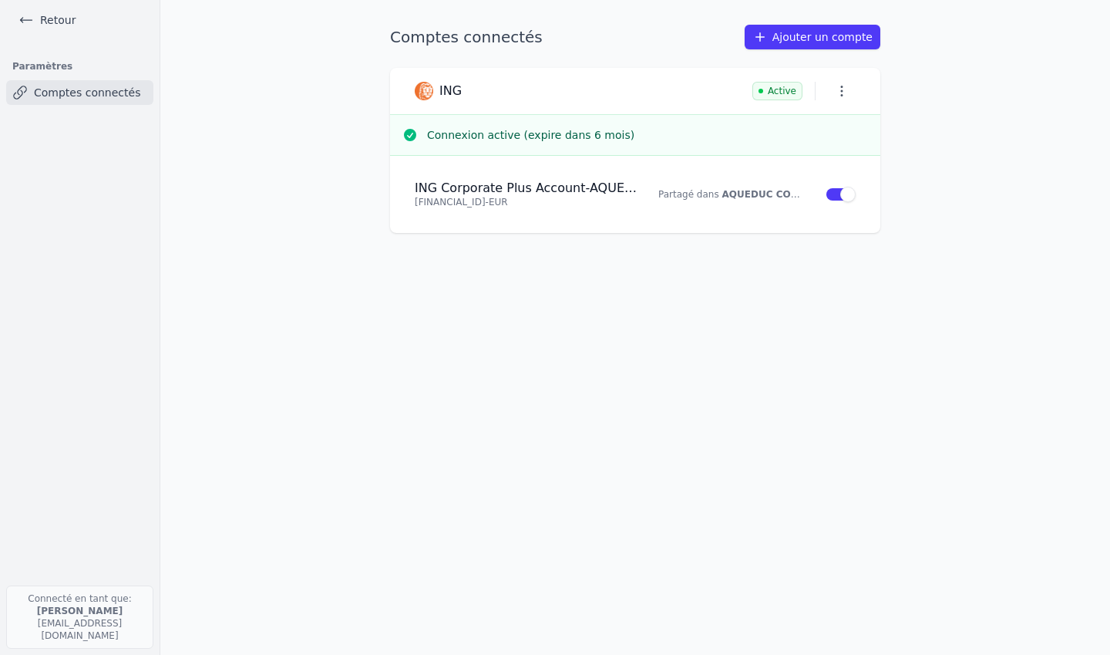
click at [797, 39] on link "Ajouter un compte" at bounding box center [813, 37] width 136 height 25
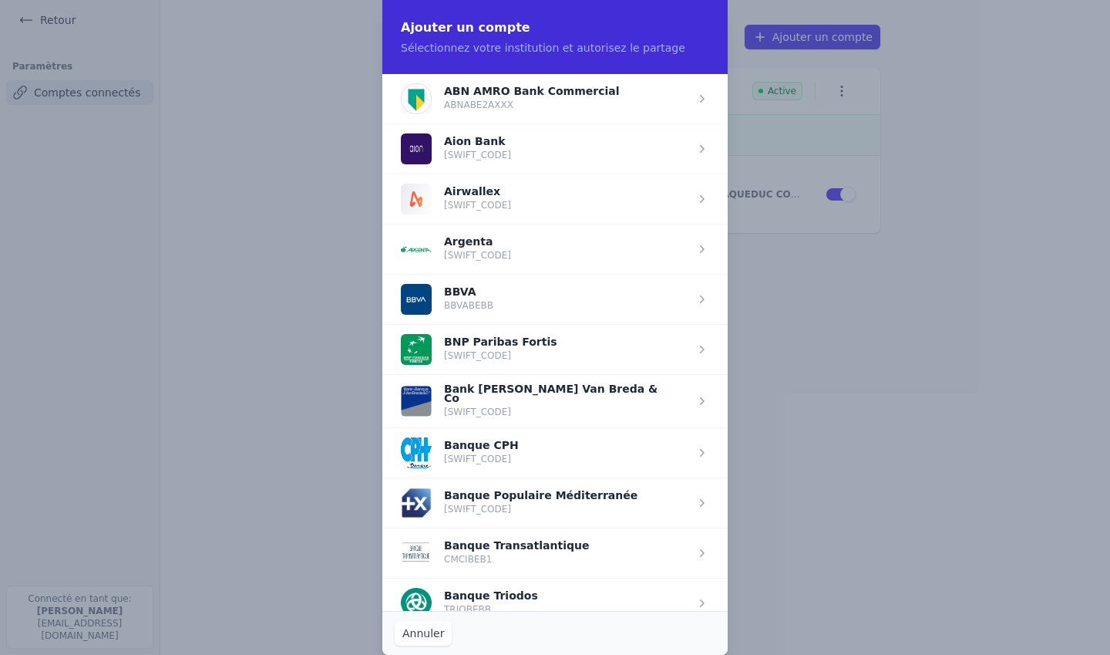
click at [537, 154] on span "button" at bounding box center [554, 148] width 345 height 50
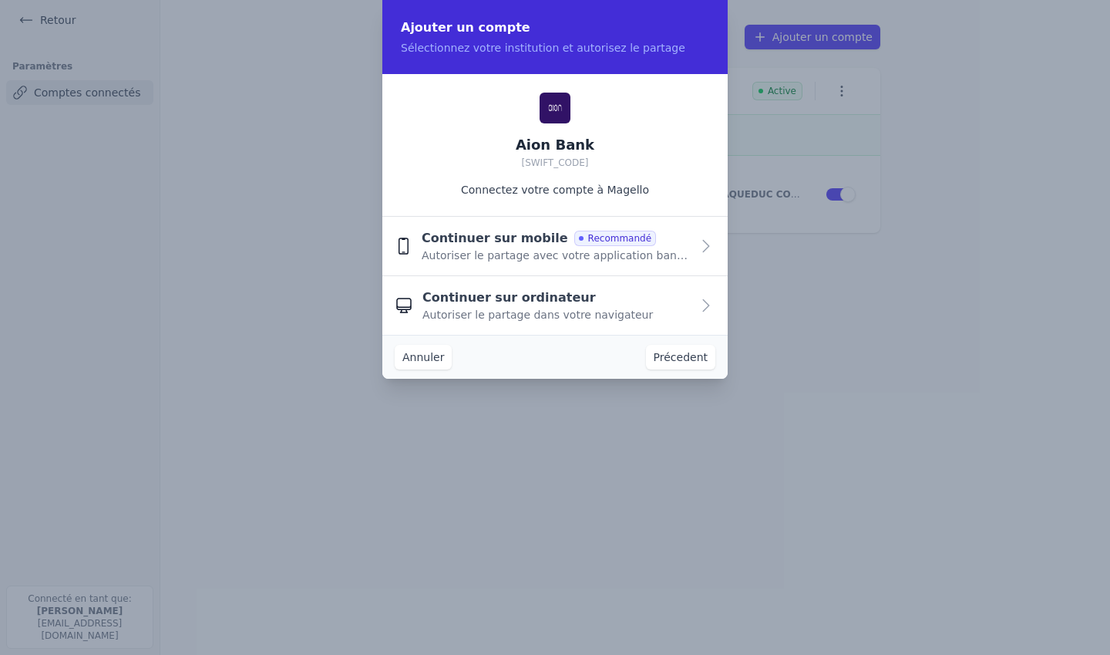
click at [497, 302] on span "Continuer sur ordinateur" at bounding box center [508, 297] width 173 height 19
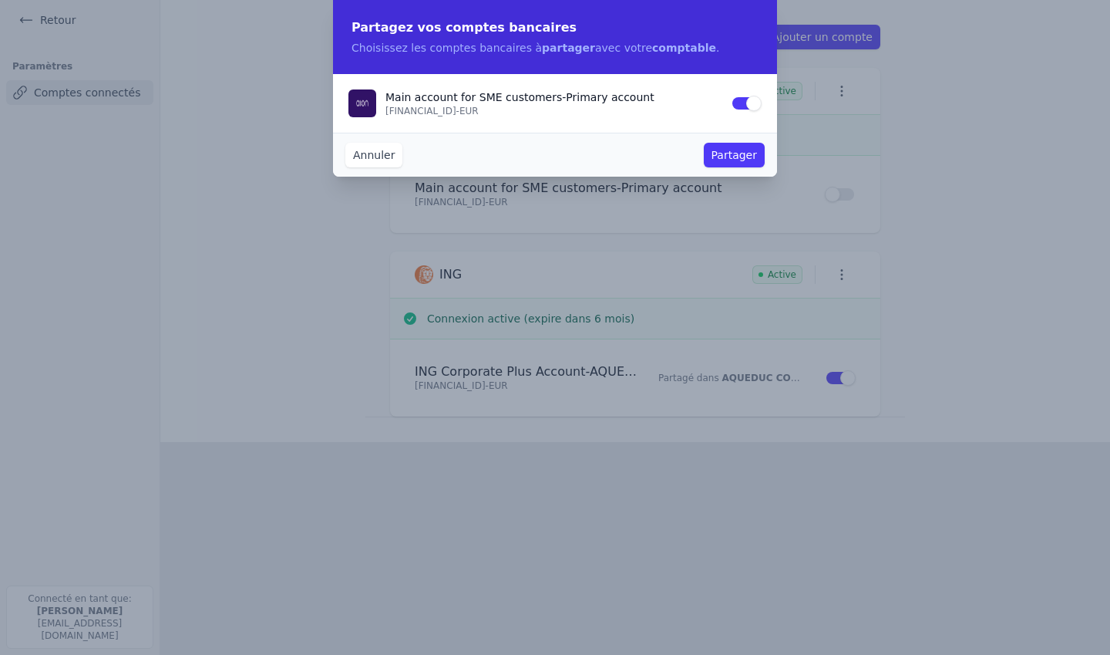
click at [719, 154] on button "Partager" at bounding box center [734, 155] width 61 height 25
